Goal: Navigation & Orientation: Find specific page/section

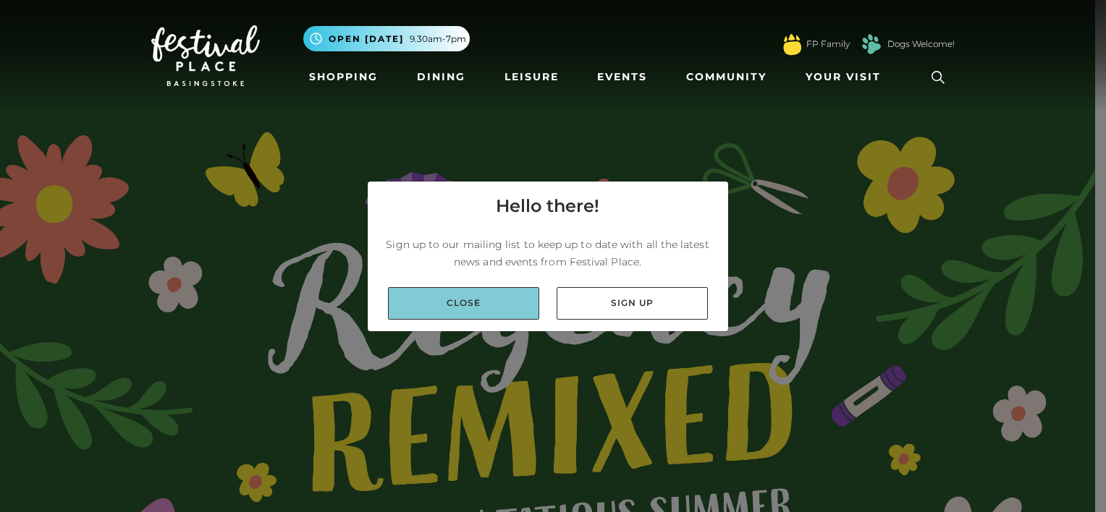
click at [469, 307] on link "Close" at bounding box center [463, 303] width 151 height 33
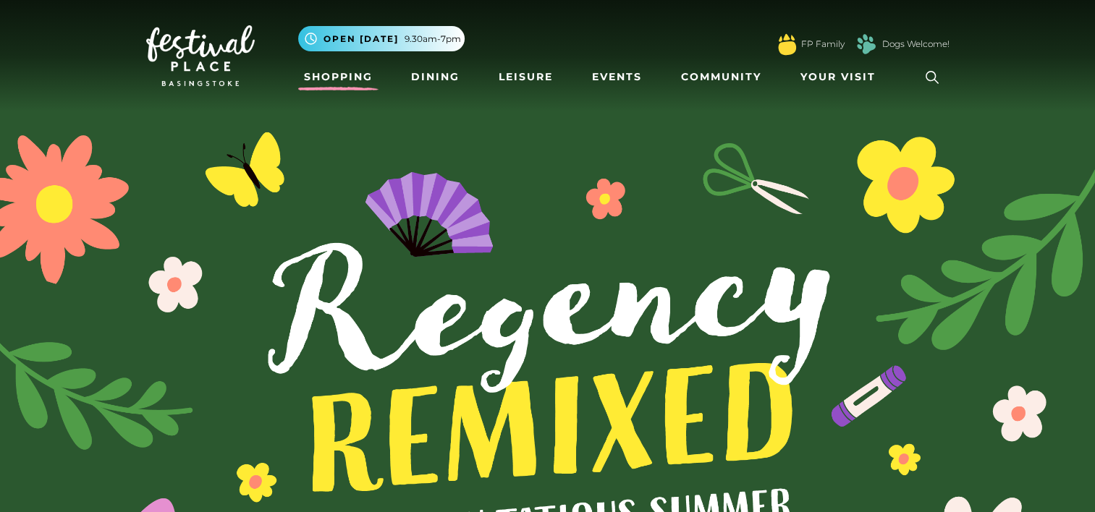
click at [344, 77] on link "Shopping" at bounding box center [338, 77] width 80 height 27
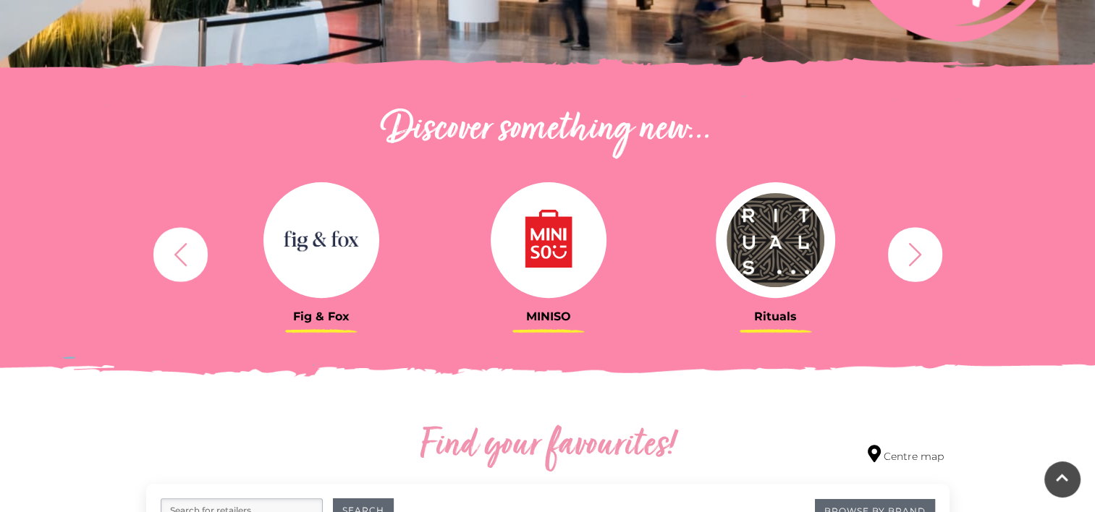
scroll to position [434, 0]
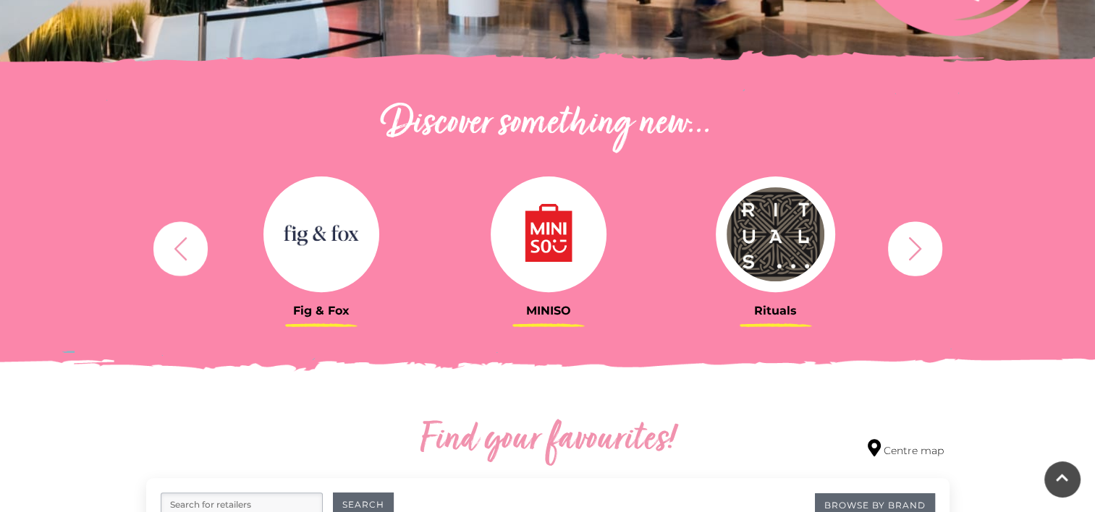
click at [913, 242] on icon "button" at bounding box center [914, 248] width 13 height 23
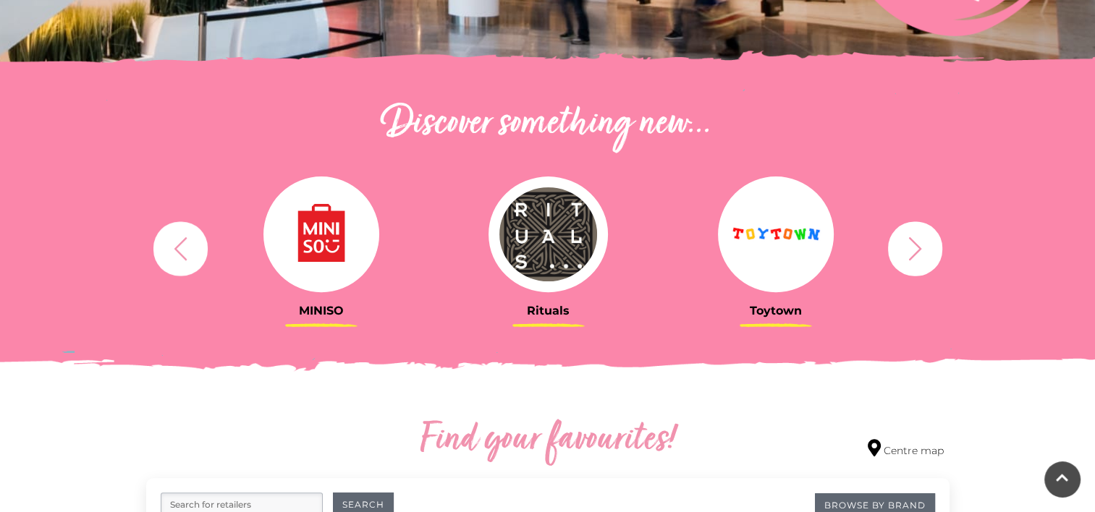
click at [913, 242] on icon "button" at bounding box center [914, 248] width 13 height 23
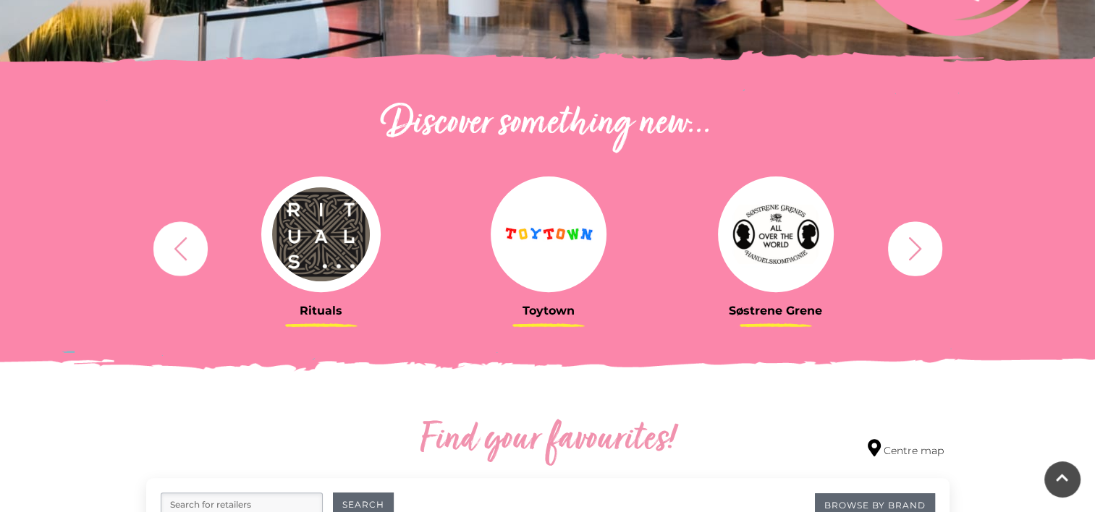
click at [913, 242] on icon "button" at bounding box center [914, 248] width 13 height 23
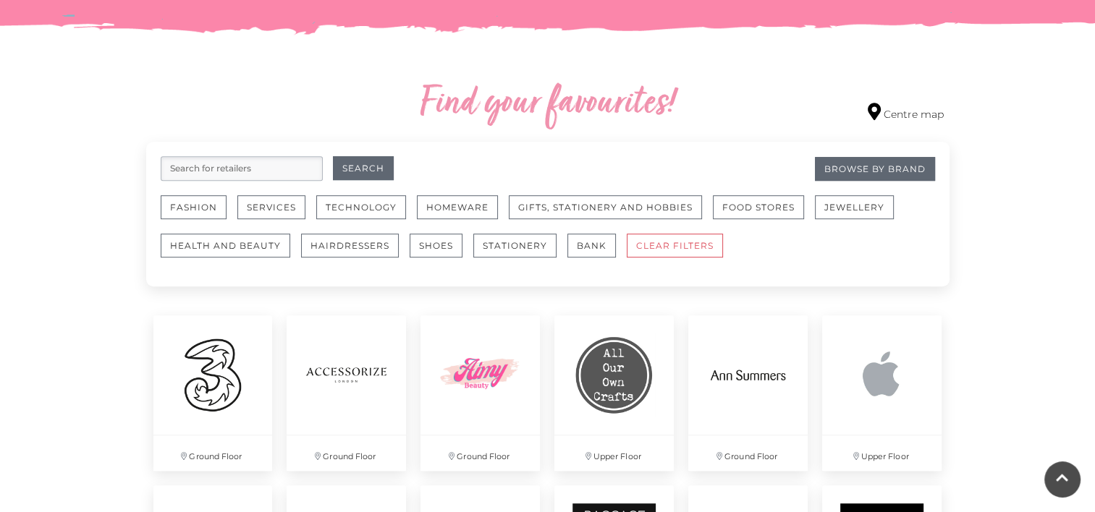
scroll to position [796, 0]
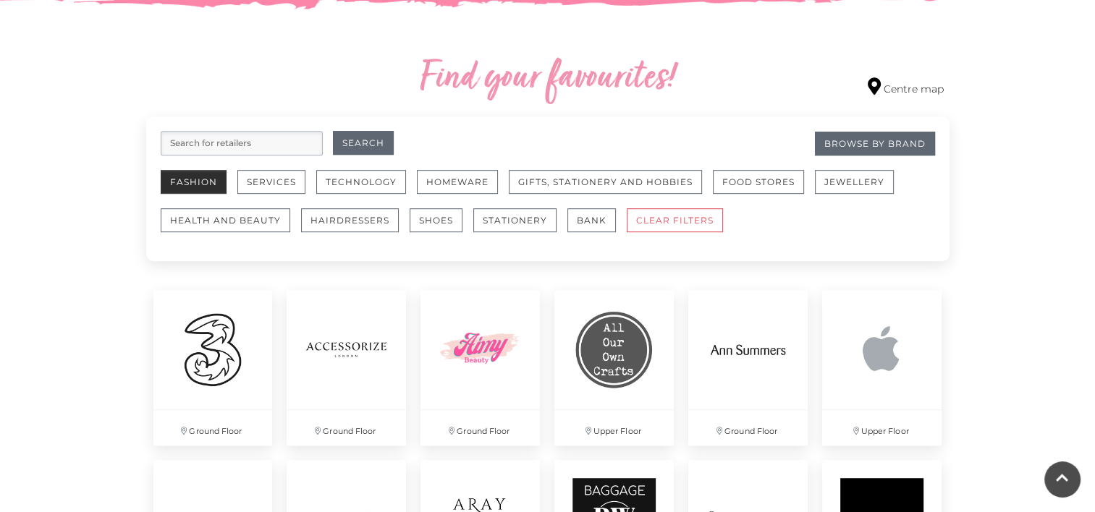
click at [189, 176] on button "Fashion" at bounding box center [194, 182] width 66 height 24
